Goal: Information Seeking & Learning: Find specific fact

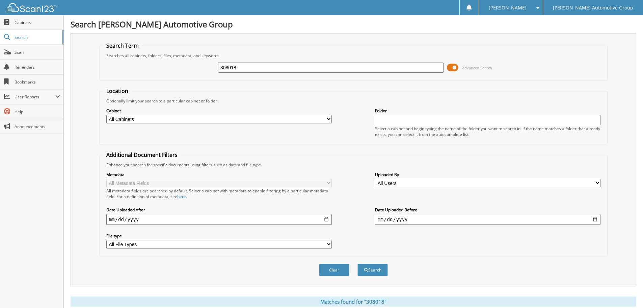
drag, startPoint x: 242, startPoint y: 69, endPoint x: 195, endPoint y: 70, distance: 47.3
click at [195, 70] on div "308018 Advanced Search" at bounding box center [353, 67] width 501 height 18
paste input "943"
type input "308943"
click at [358, 263] on button "Search" at bounding box center [373, 269] width 30 height 12
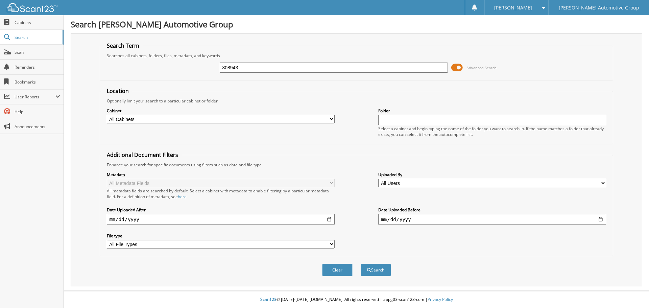
type input "308943"
click at [360, 263] on button "Search" at bounding box center [375, 269] width 30 height 12
